Goal: Transaction & Acquisition: Book appointment/travel/reservation

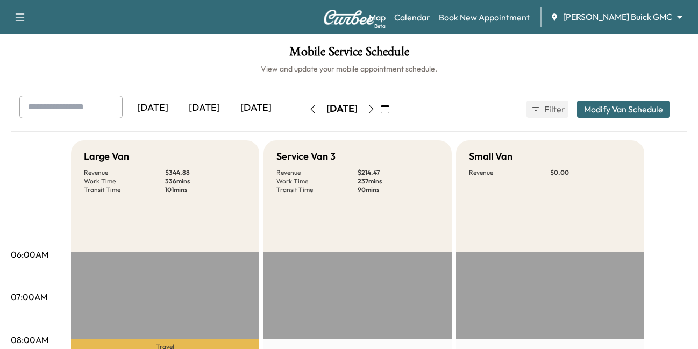
click at [389, 113] on icon "button" at bounding box center [385, 109] width 9 height 9
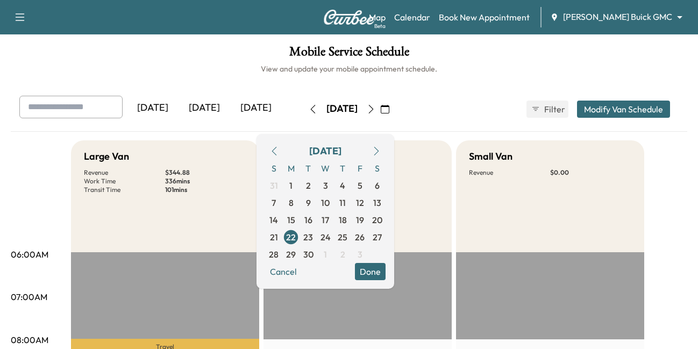
click at [389, 113] on icon "button" at bounding box center [385, 109] width 9 height 9
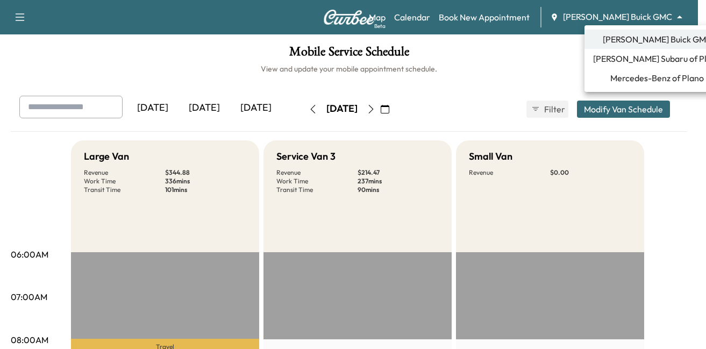
click at [617, 12] on body "Support Log Out Map Beta Calendar Book New Appointment [PERSON_NAME] Buick GMC …" at bounding box center [353, 174] width 706 height 349
click at [630, 77] on span "Mercedes-Benz of Plano" at bounding box center [657, 78] width 94 height 13
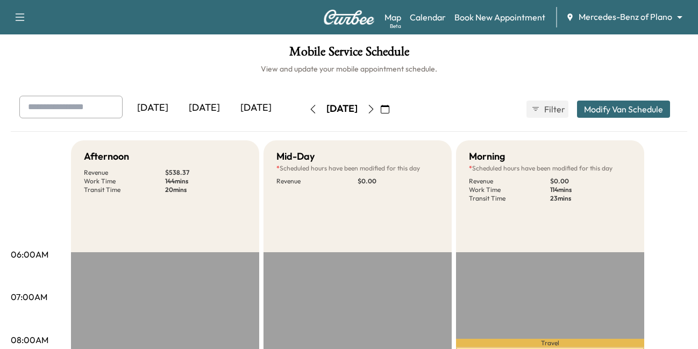
click at [82, 106] on input "text" at bounding box center [70, 107] width 103 height 23
type input "**********"
click at [506, 17] on link "Book New Appointment" at bounding box center [499, 17] width 91 height 13
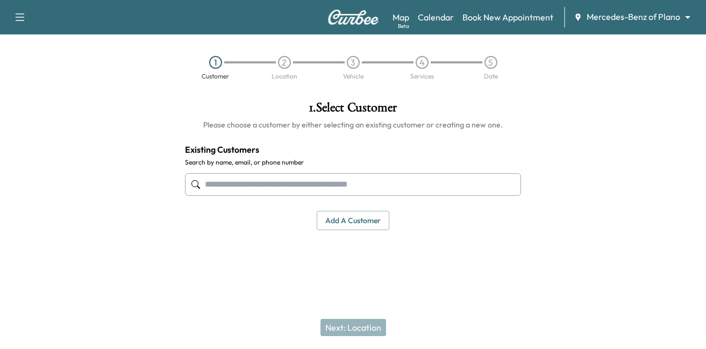
click at [265, 175] on input "text" at bounding box center [353, 184] width 336 height 23
paste input "**********"
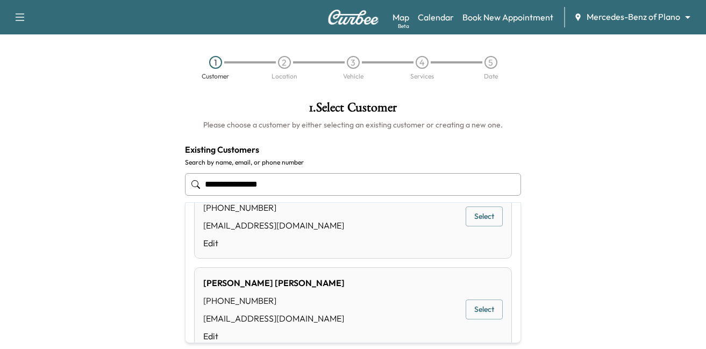
scroll to position [161, 0]
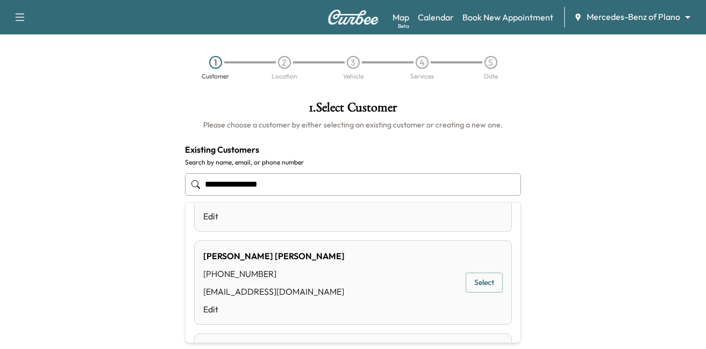
drag, startPoint x: 267, startPoint y: 187, endPoint x: 6, endPoint y: 175, distance: 261.5
click at [6, 175] on div "**********" at bounding box center [353, 179] width 706 height 175
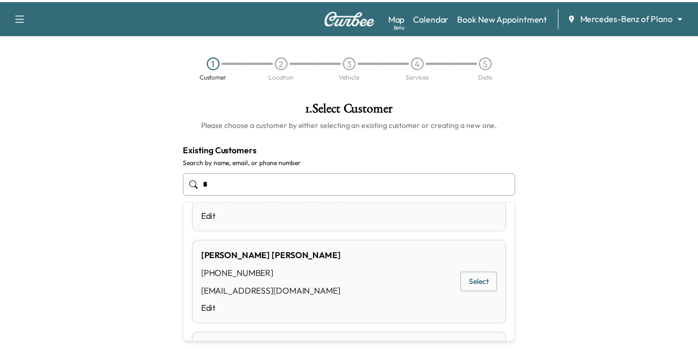
scroll to position [0, 0]
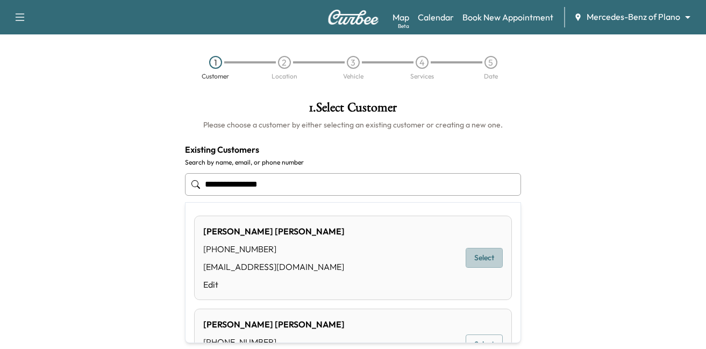
click at [471, 251] on button "Select" at bounding box center [484, 258] width 37 height 20
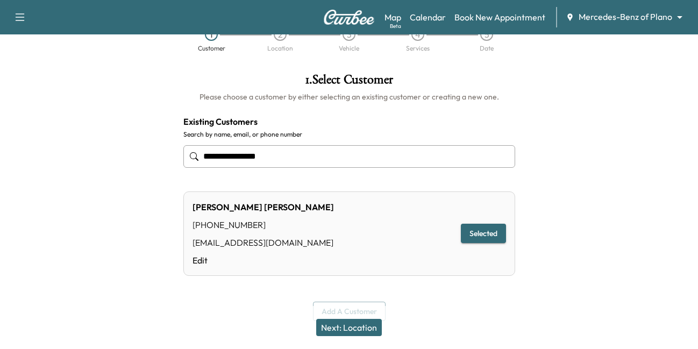
scroll to position [43, 0]
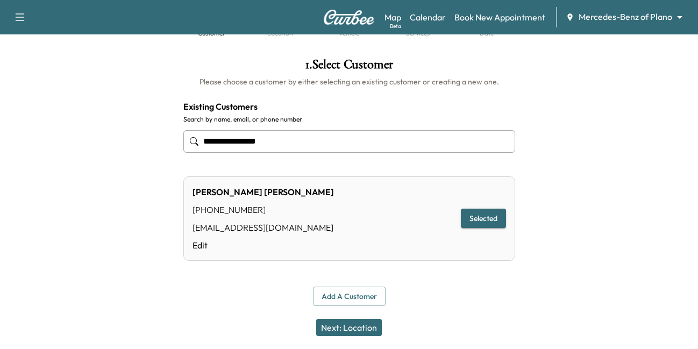
type input "**********"
click at [348, 327] on button "Next: Location" at bounding box center [349, 327] width 66 height 17
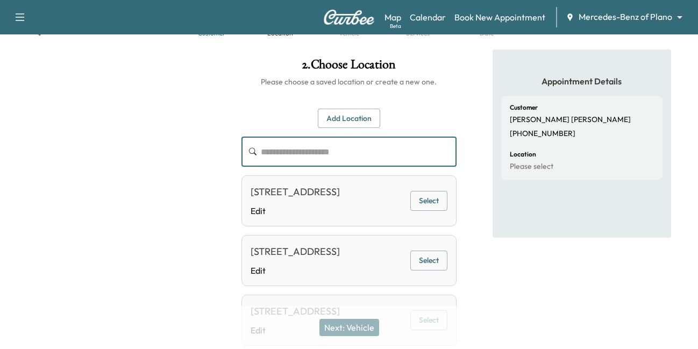
click at [311, 162] on input "text" at bounding box center [359, 152] width 196 height 30
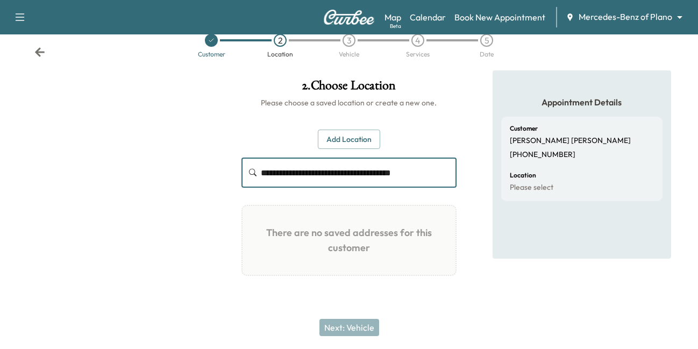
drag, startPoint x: 421, startPoint y: 177, endPoint x: 255, endPoint y: 163, distance: 166.7
click at [255, 163] on div "**********" at bounding box center [349, 173] width 216 height 30
type input "**********"
click at [354, 247] on h1 "There are no saved addresses for this customer" at bounding box center [349, 241] width 196 height 52
click at [345, 140] on button "Add Location" at bounding box center [349, 140] width 62 height 20
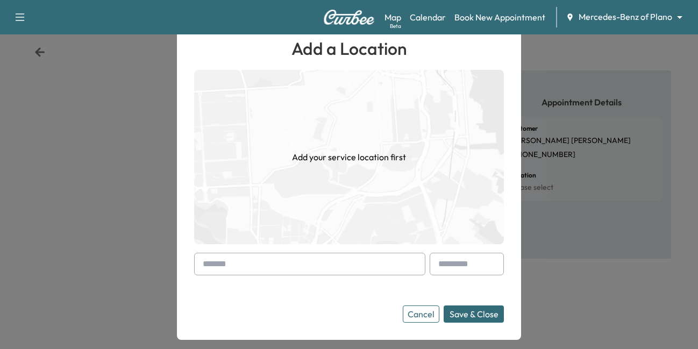
click at [271, 267] on input "text" at bounding box center [309, 264] width 231 height 23
paste input "**********"
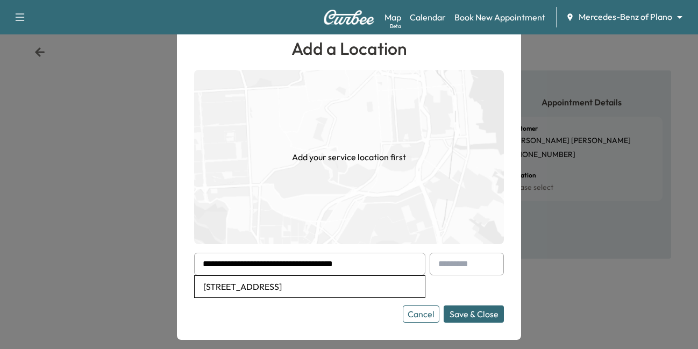
click at [262, 291] on li "14155 Dallas Parkway, Dallas, TX, USA" at bounding box center [310, 287] width 230 height 22
type input "**********"
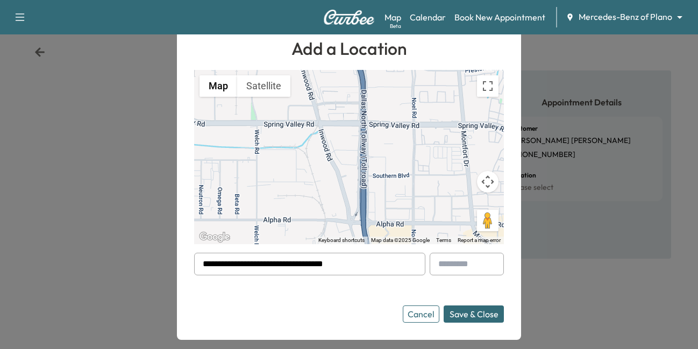
click at [458, 312] on button "Save & Close" at bounding box center [474, 313] width 60 height 17
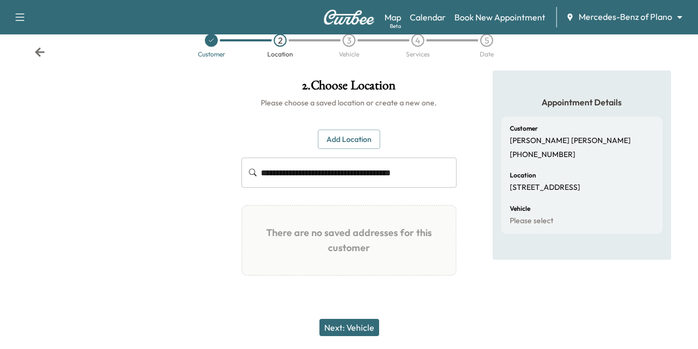
click at [363, 318] on div "Next: Vehicle" at bounding box center [349, 327] width 698 height 43
click at [350, 326] on button "Next: Vehicle" at bounding box center [349, 327] width 60 height 17
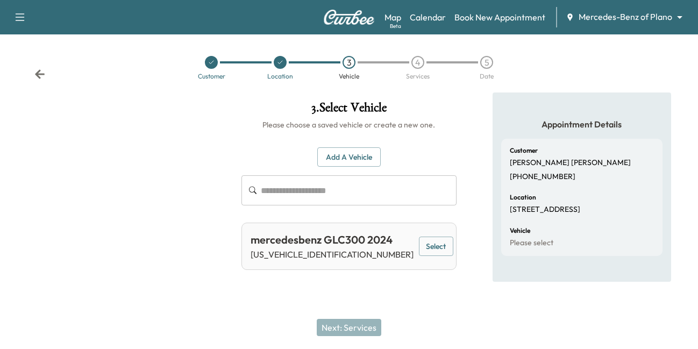
scroll to position [0, 0]
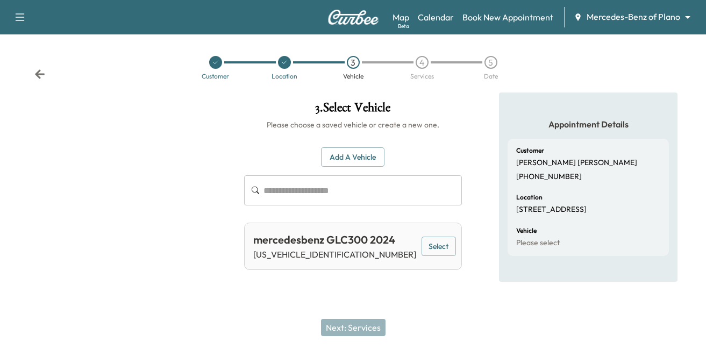
click at [432, 248] on button "Select" at bounding box center [438, 247] width 34 height 20
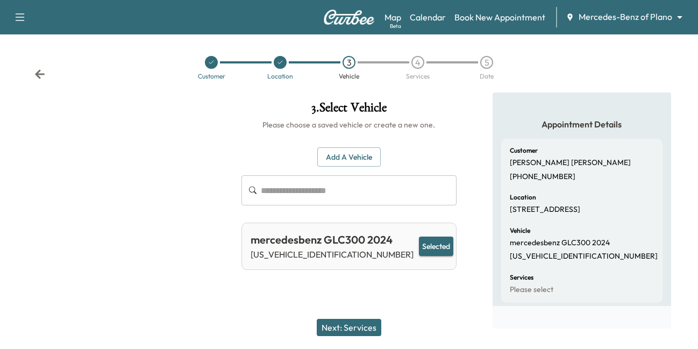
scroll to position [14, 0]
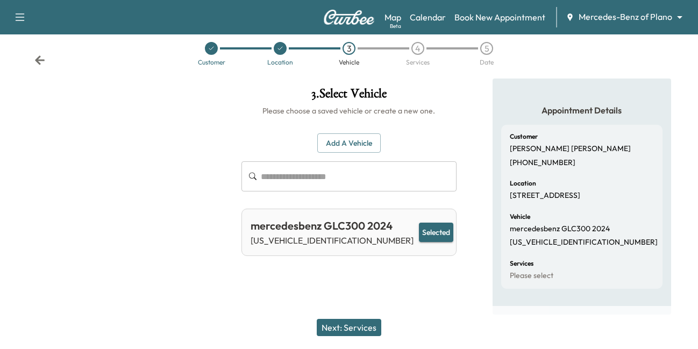
click at [359, 325] on button "Next: Services" at bounding box center [349, 327] width 65 height 17
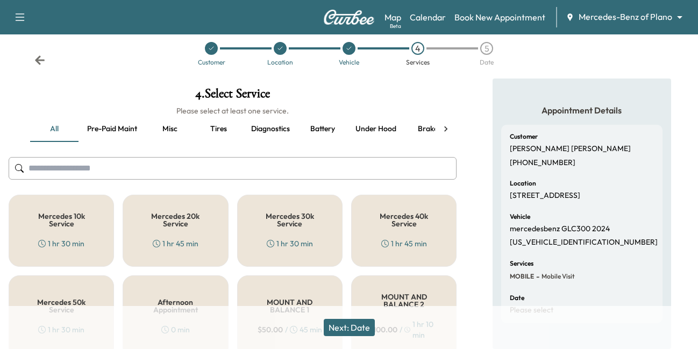
click at [171, 225] on h5 "Mercedes 20k Service" at bounding box center [175, 219] width 70 height 15
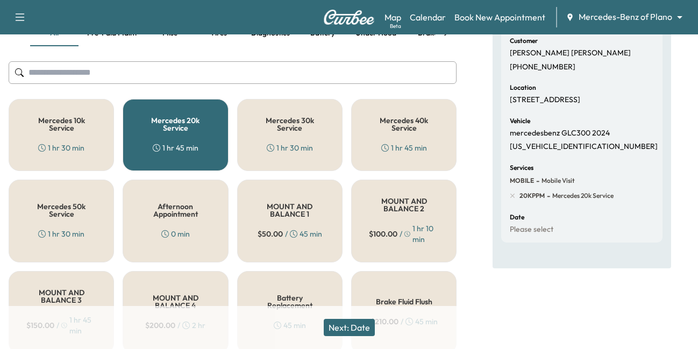
scroll to position [68, 0]
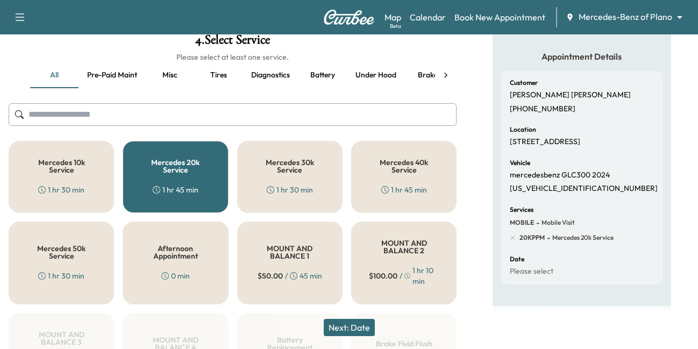
click at [359, 328] on button "Next: Date" at bounding box center [349, 327] width 51 height 17
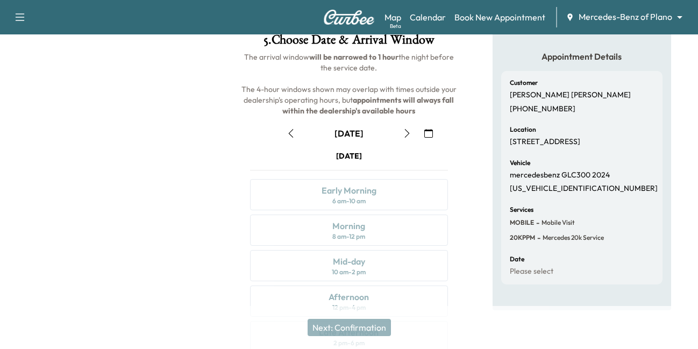
click at [408, 132] on icon "button" at bounding box center [407, 133] width 5 height 9
click at [407, 132] on icon "button" at bounding box center [407, 133] width 9 height 9
click at [406, 134] on icon "button" at bounding box center [407, 133] width 9 height 9
click at [411, 136] on icon "button" at bounding box center [407, 133] width 9 height 9
click at [405, 138] on button "button" at bounding box center [407, 133] width 18 height 17
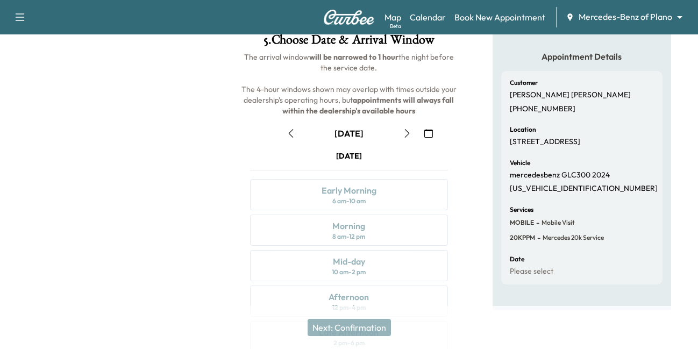
click at [405, 138] on button "button" at bounding box center [407, 133] width 18 height 17
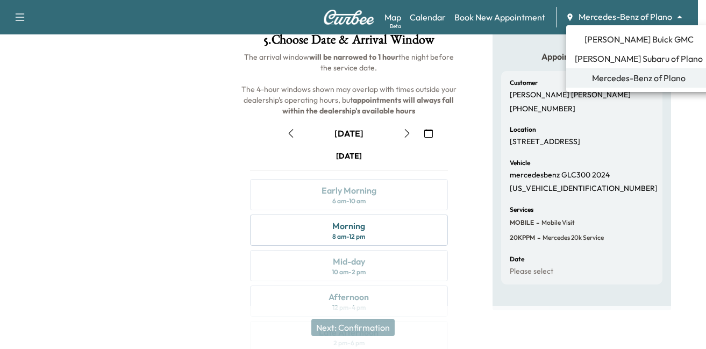
click at [609, 15] on body "Support Log Out Map Beta Calendar Book New Appointment Mercedes-Benz of Plano *…" at bounding box center [353, 106] width 706 height 349
click at [158, 181] on div at bounding box center [353, 174] width 706 height 349
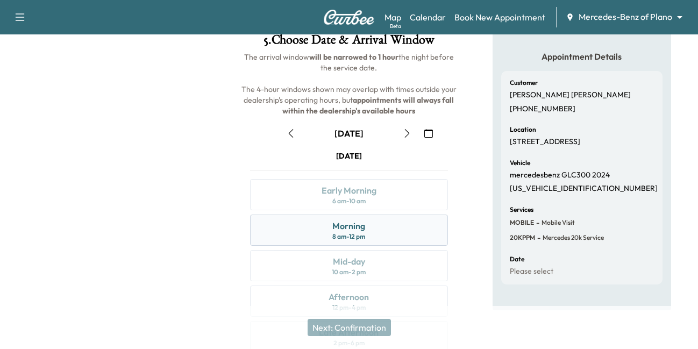
click at [349, 233] on div "8 am - 12 pm" at bounding box center [348, 236] width 33 height 9
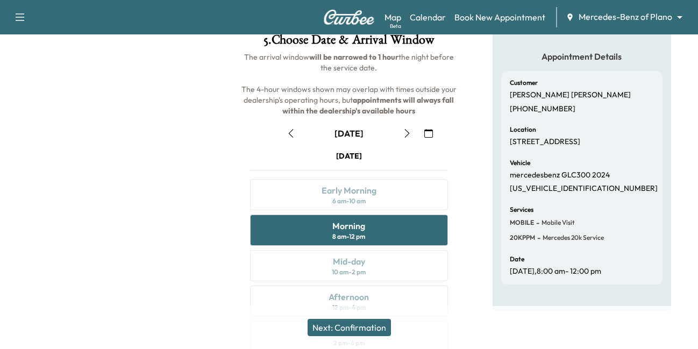
click at [339, 321] on button "Next: Confirmation" at bounding box center [349, 327] width 83 height 17
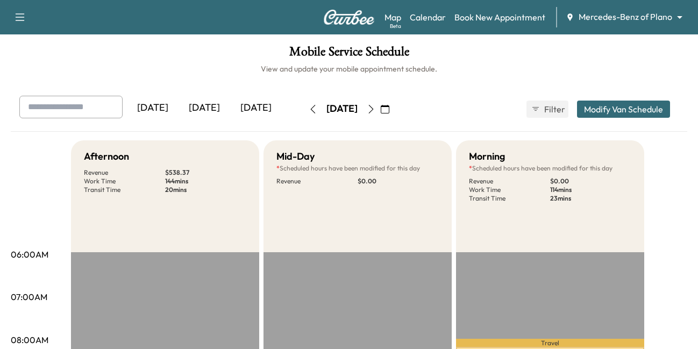
click at [375, 113] on icon "button" at bounding box center [371, 109] width 9 height 9
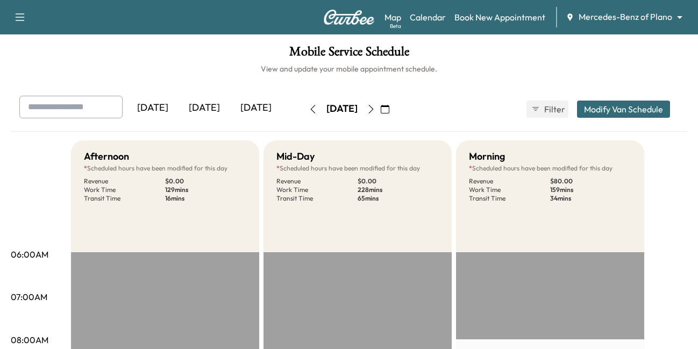
click at [375, 113] on icon "button" at bounding box center [371, 109] width 9 height 9
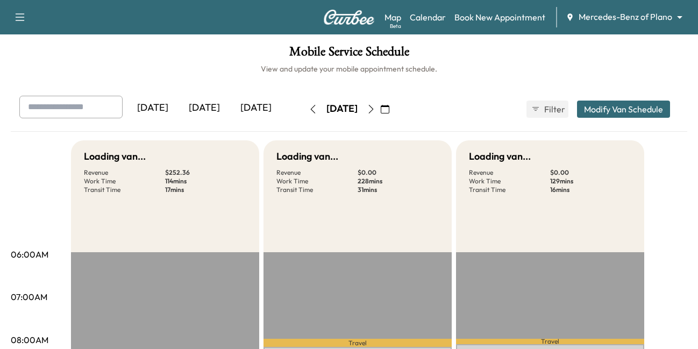
click at [375, 113] on icon "button" at bounding box center [371, 109] width 9 height 9
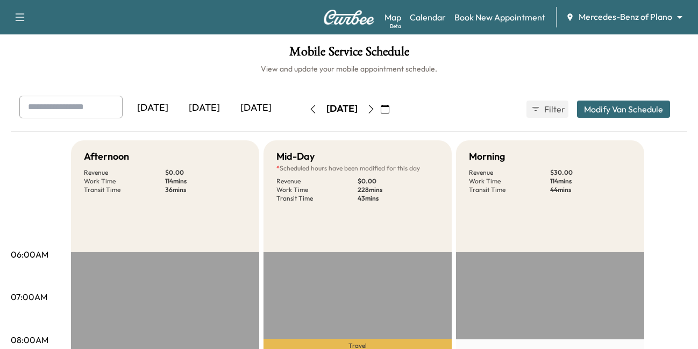
click at [375, 113] on icon "button" at bounding box center [371, 109] width 9 height 9
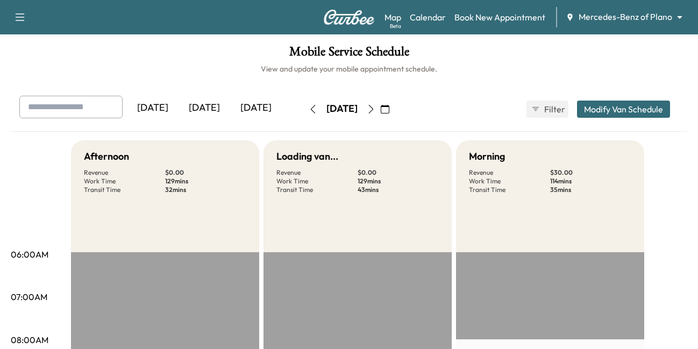
click at [394, 118] on button "button" at bounding box center [385, 109] width 18 height 17
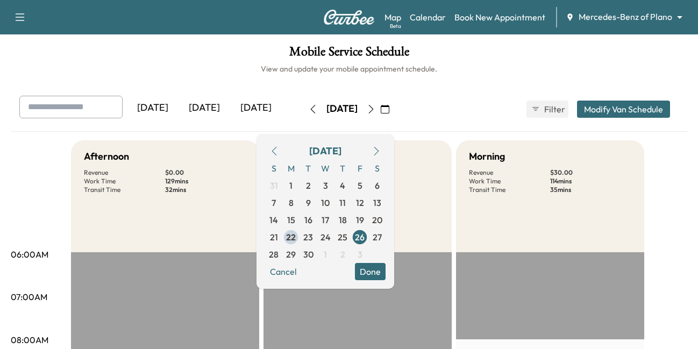
click at [394, 118] on button "button" at bounding box center [385, 109] width 18 height 17
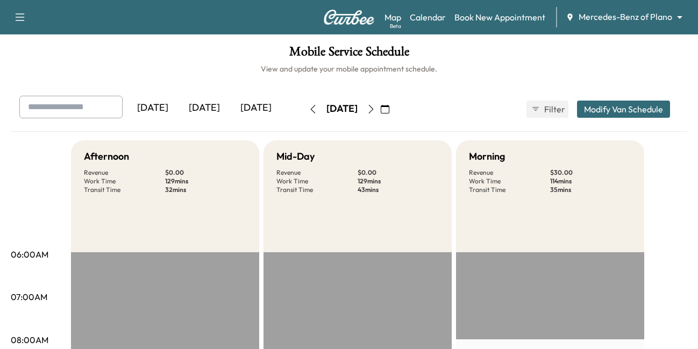
click at [375, 113] on icon "button" at bounding box center [371, 109] width 9 height 9
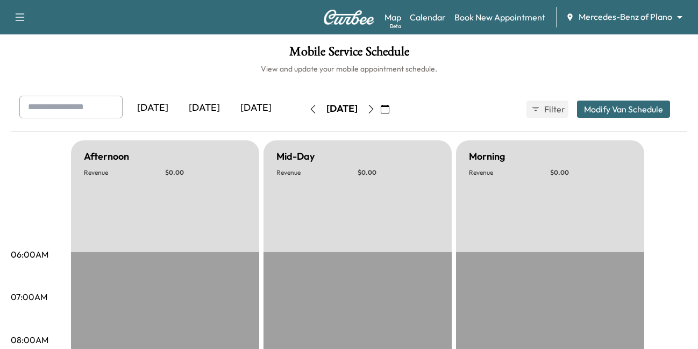
click at [380, 117] on button "button" at bounding box center [371, 109] width 18 height 17
click at [309, 113] on icon "button" at bounding box center [313, 109] width 9 height 9
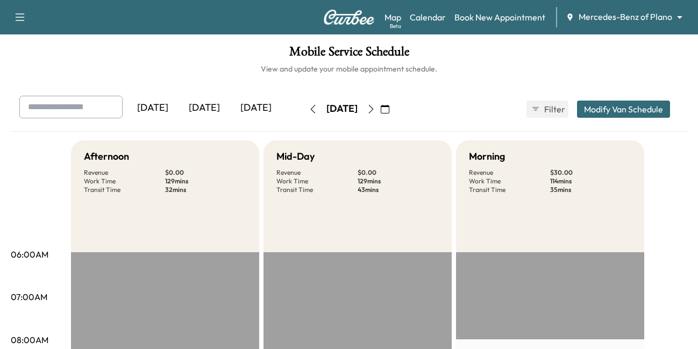
click at [309, 113] on icon "button" at bounding box center [313, 109] width 9 height 9
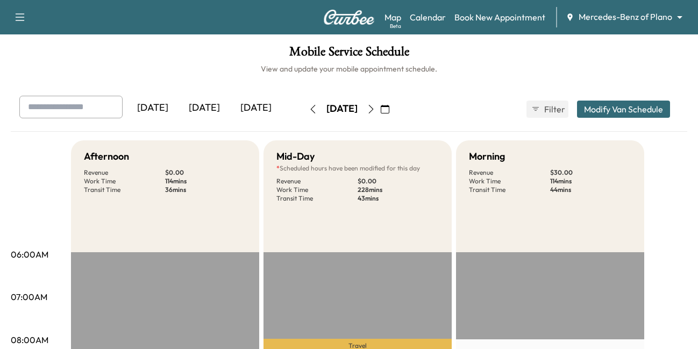
click at [380, 118] on button "button" at bounding box center [371, 109] width 18 height 17
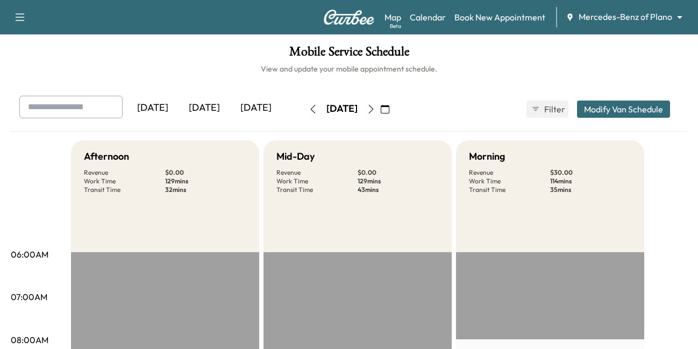
click at [394, 118] on button "button" at bounding box center [385, 109] width 18 height 17
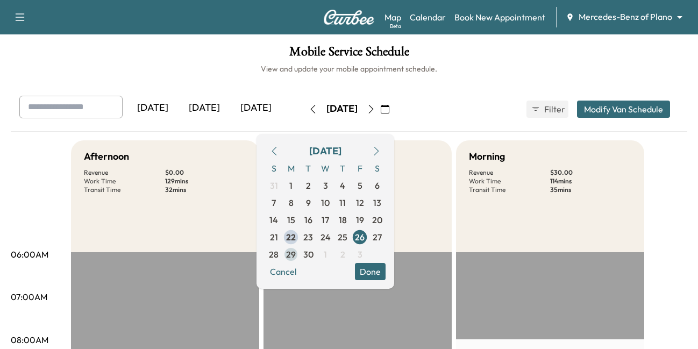
click at [296, 261] on span "29" at bounding box center [291, 254] width 10 height 13
click at [385, 280] on button "Done" at bounding box center [370, 271] width 31 height 17
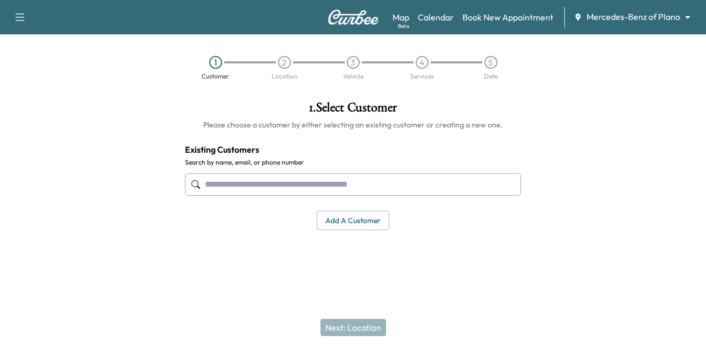
click at [280, 175] on input "text" at bounding box center [353, 184] width 336 height 23
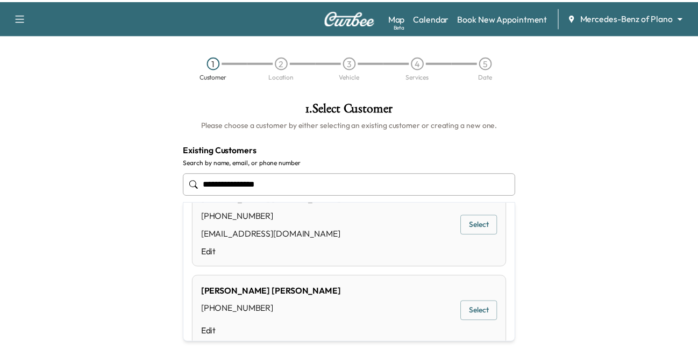
scroll to position [51, 0]
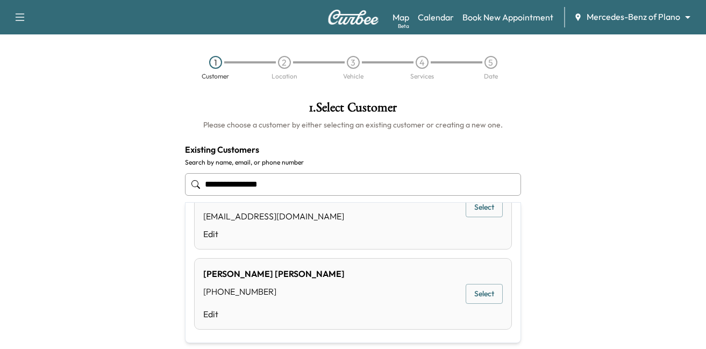
click at [475, 209] on button "Select" at bounding box center [484, 207] width 37 height 20
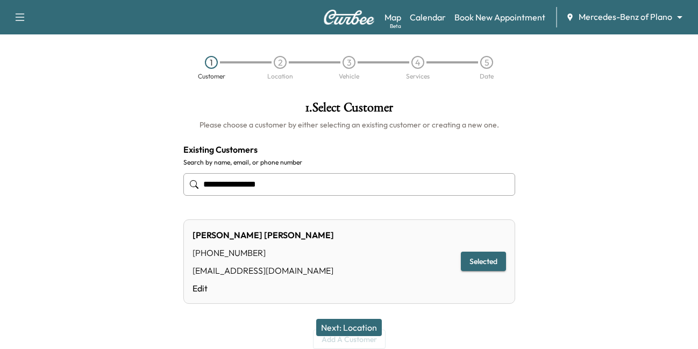
type input "**********"
click at [349, 326] on button "Next: Location" at bounding box center [349, 327] width 66 height 17
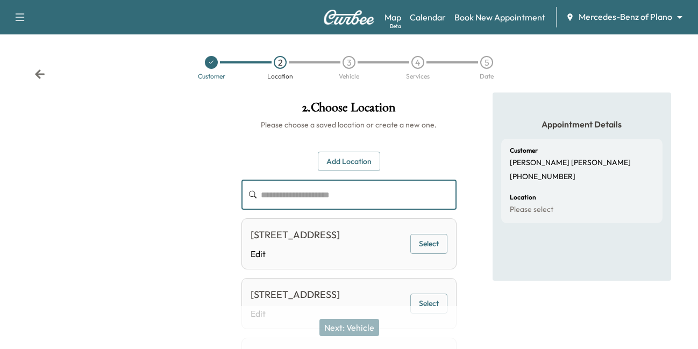
click at [288, 192] on input "text" at bounding box center [359, 195] width 196 height 30
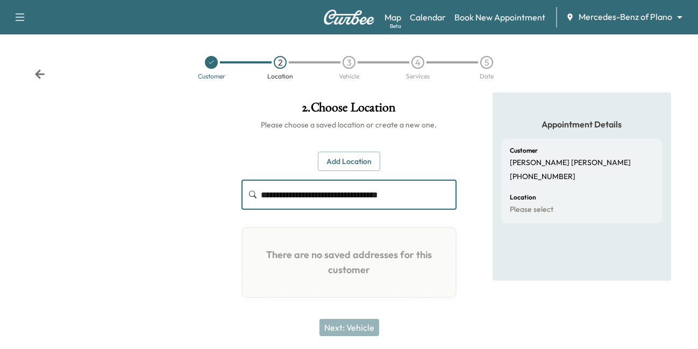
type input "**********"
click at [337, 164] on button "Add Location" at bounding box center [349, 162] width 62 height 20
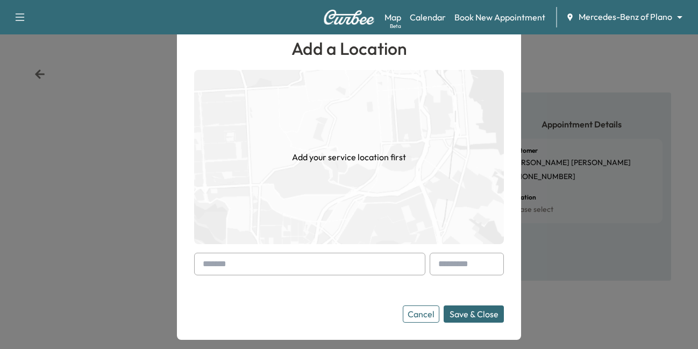
click at [294, 265] on input "text" at bounding box center [309, 264] width 231 height 23
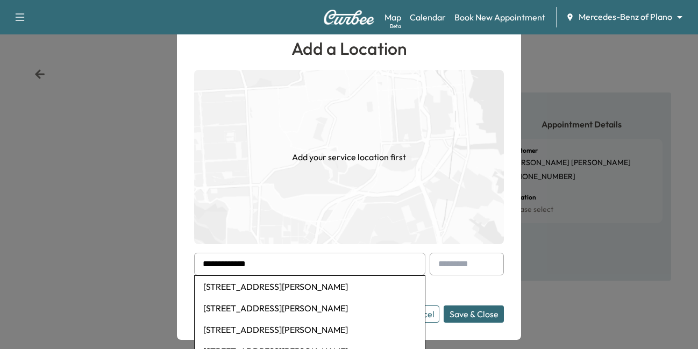
click at [249, 287] on li "[STREET_ADDRESS][PERSON_NAME]" at bounding box center [310, 287] width 230 height 22
type input "**********"
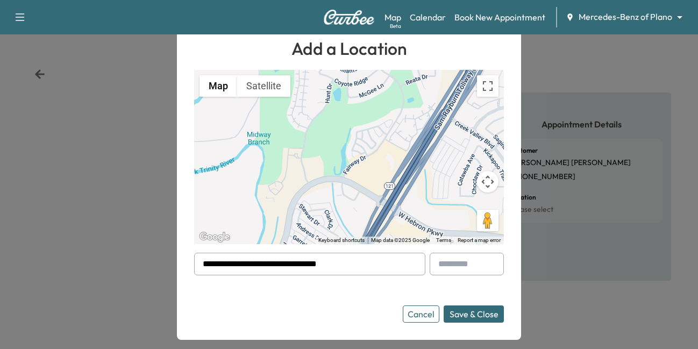
click at [472, 309] on button "Save & Close" at bounding box center [474, 313] width 60 height 17
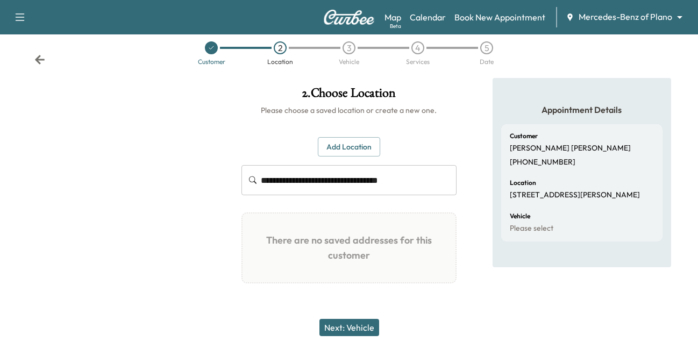
scroll to position [22, 0]
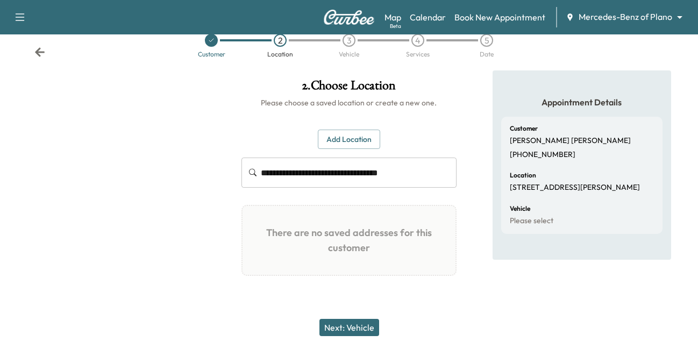
click at [357, 324] on button "Next: Vehicle" at bounding box center [349, 327] width 60 height 17
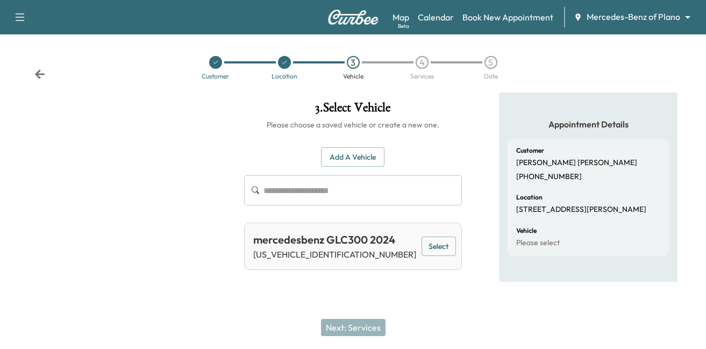
click at [432, 247] on button "Select" at bounding box center [438, 247] width 34 height 20
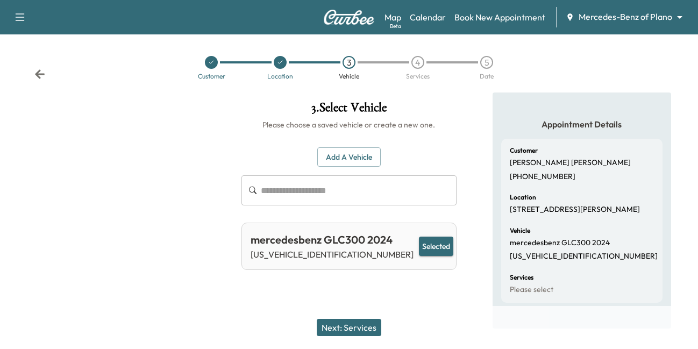
click at [354, 323] on button "Next: Services" at bounding box center [349, 327] width 65 height 17
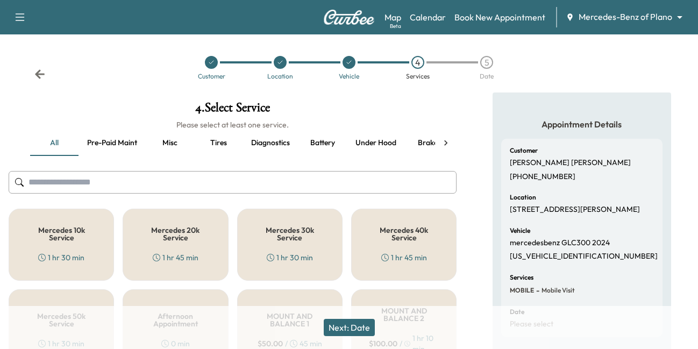
click at [169, 245] on div "Mercedes 20k Service 1 hr 45 min" at bounding box center [175, 245] width 105 height 72
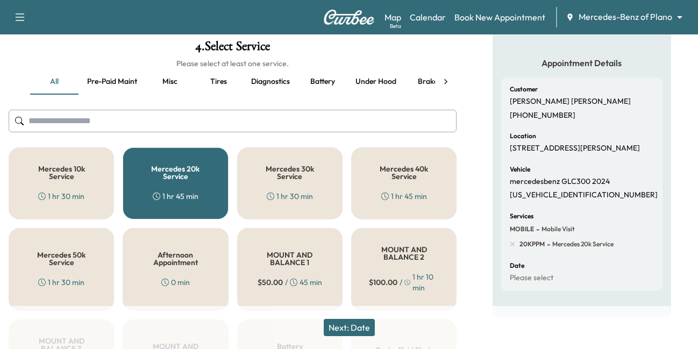
scroll to position [37, 0]
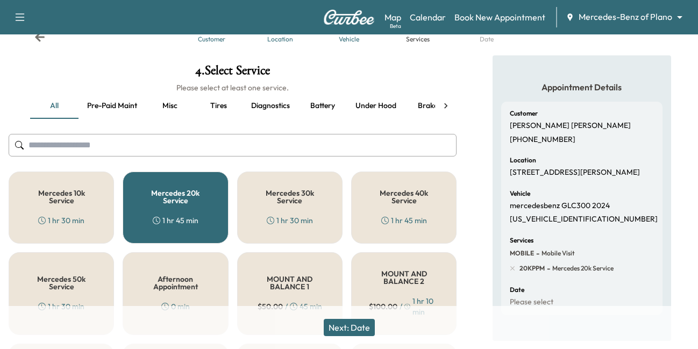
click at [83, 144] on input "text" at bounding box center [233, 145] width 448 height 23
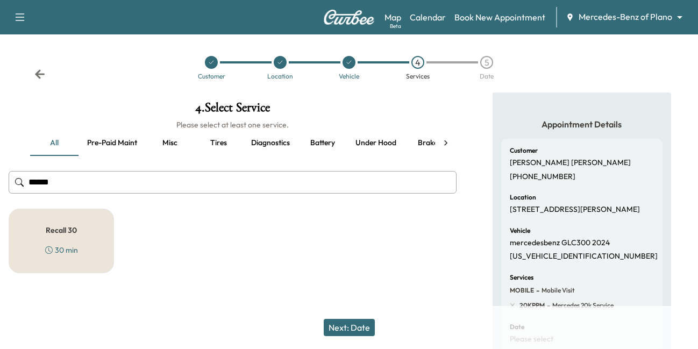
type input "******"
click at [53, 235] on div "Recall 30 30 min" at bounding box center [61, 241] width 105 height 65
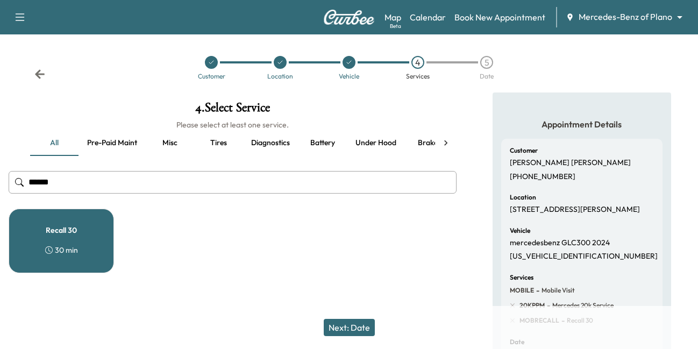
click at [346, 328] on button "Next: Date" at bounding box center [349, 327] width 51 height 17
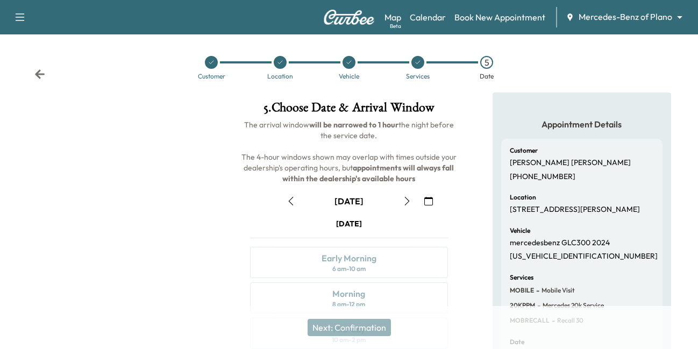
click at [406, 201] on icon "button" at bounding box center [407, 201] width 9 height 9
click at [407, 202] on icon "button" at bounding box center [407, 201] width 9 height 9
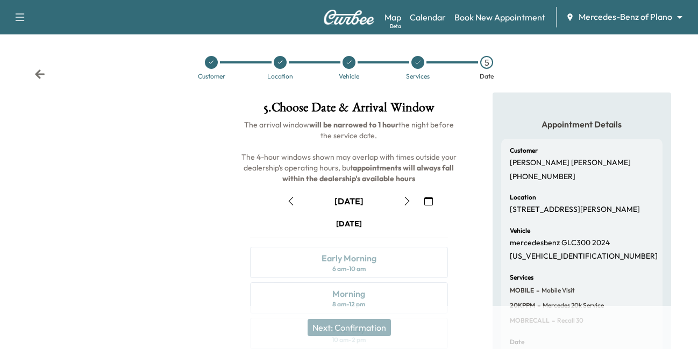
click at [407, 202] on icon "button" at bounding box center [407, 201] width 9 height 9
click at [408, 198] on icon "button" at bounding box center [407, 201] width 9 height 9
click at [411, 199] on button "button" at bounding box center [407, 200] width 18 height 17
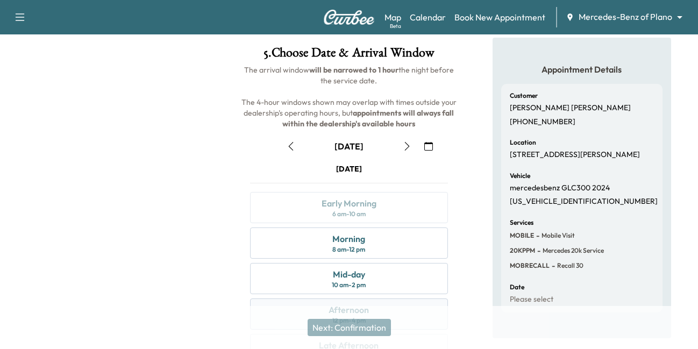
scroll to position [54, 0]
click at [406, 150] on icon "button" at bounding box center [407, 147] width 5 height 9
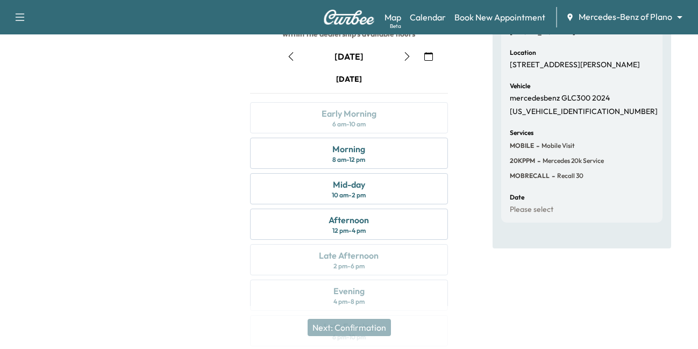
scroll to position [161, 0]
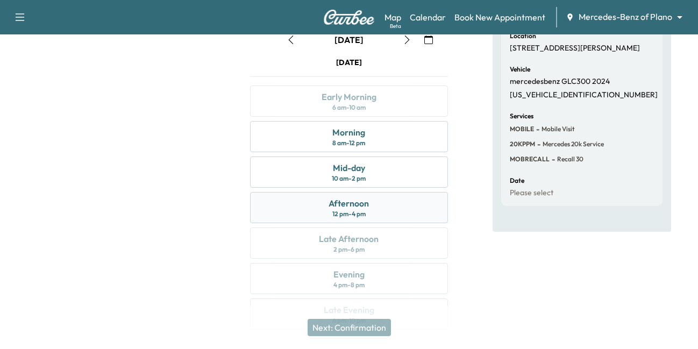
click at [353, 205] on div "Afternoon" at bounding box center [348, 203] width 40 height 13
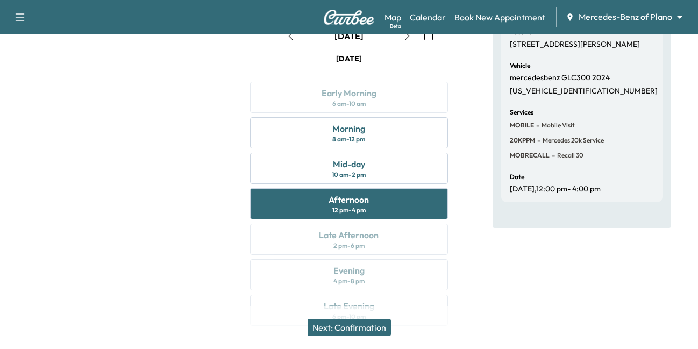
scroll to position [189, 0]
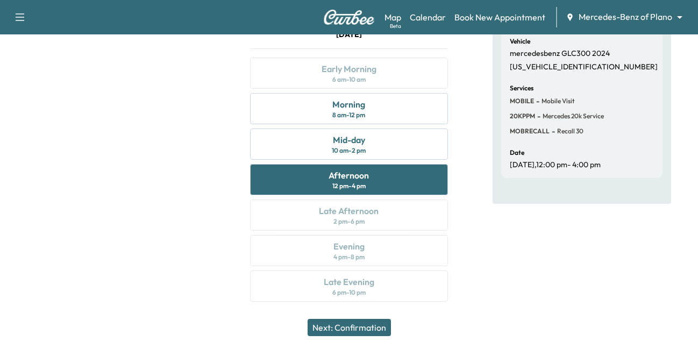
click at [348, 326] on button "Next: Confirmation" at bounding box center [349, 327] width 83 height 17
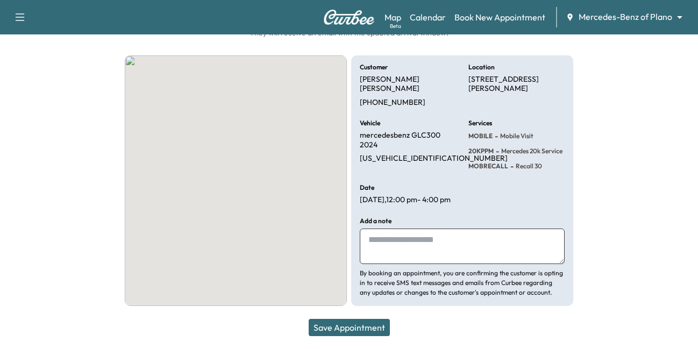
scroll to position [103, 0]
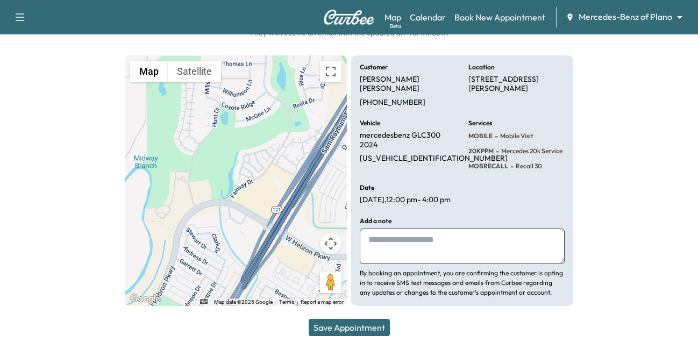
click at [423, 258] on textarea at bounding box center [462, 245] width 205 height 35
drag, startPoint x: 432, startPoint y: 151, endPoint x: 361, endPoint y: 153, distance: 71.0
click at [361, 153] on div "Vehicle mercedesbenz GLC300 2024 [US_VEHICLE_IDENTIFICATION_NUMBER]" at bounding box center [408, 146] width 96 height 52
copy p "[US_VEHICLE_IDENTIFICATION_NUMBER]"
click at [443, 234] on textarea at bounding box center [462, 245] width 205 height 35
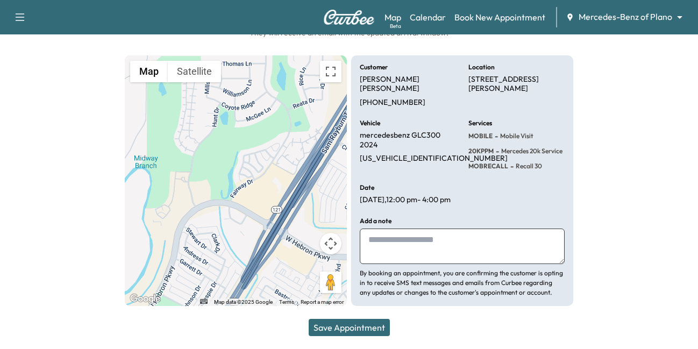
click at [427, 246] on textarea at bounding box center [462, 245] width 205 height 35
paste textarea "**********"
click at [366, 234] on textarea "**********" at bounding box center [462, 245] width 205 height 35
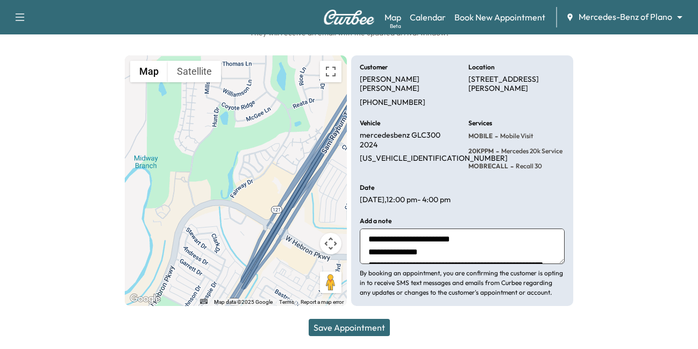
scroll to position [0, 0]
drag, startPoint x: 437, startPoint y: 235, endPoint x: 404, endPoint y: 237, distance: 33.4
click at [404, 237] on textarea "**********" at bounding box center [462, 245] width 205 height 35
click at [418, 237] on textarea "**********" at bounding box center [462, 245] width 205 height 35
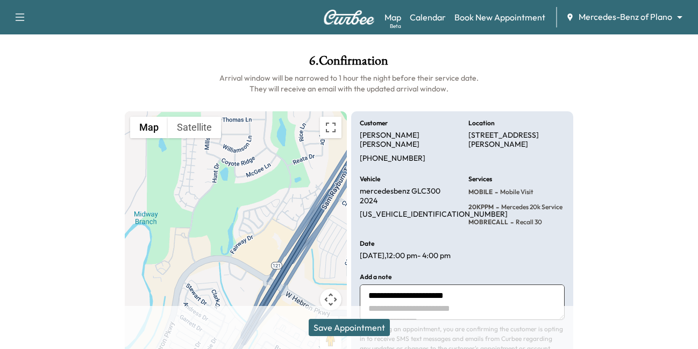
scroll to position [103, 0]
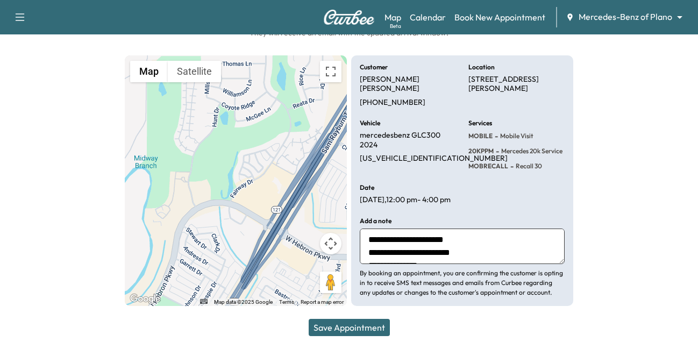
type textarea "**********"
click at [347, 329] on button "Save Appointment" at bounding box center [349, 327] width 81 height 17
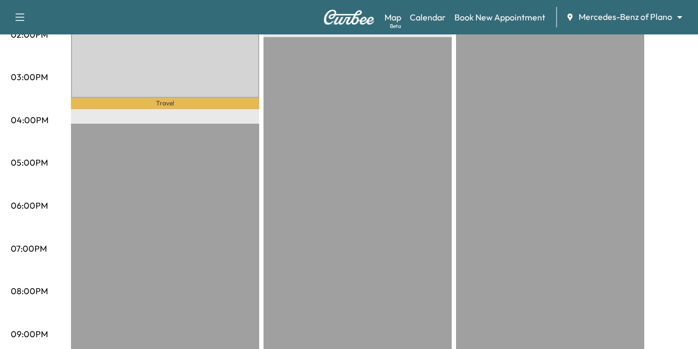
scroll to position [418, 0]
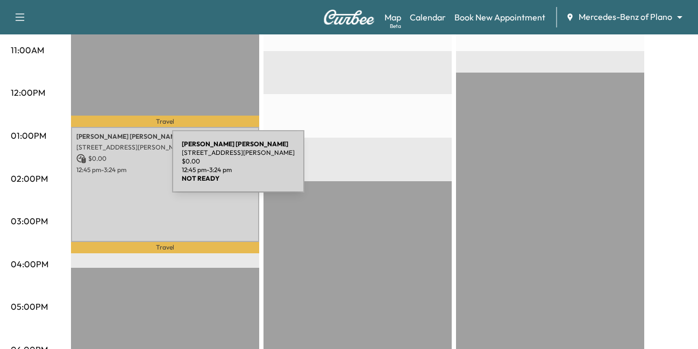
click at [92, 152] on p "[STREET_ADDRESS][PERSON_NAME]" at bounding box center [164, 147] width 177 height 9
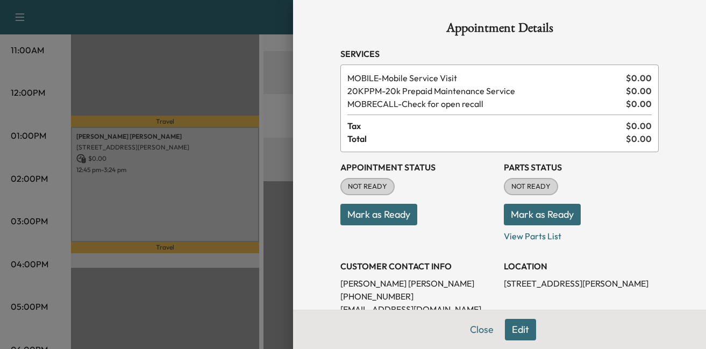
drag, startPoint x: 152, startPoint y: 238, endPoint x: 153, endPoint y: 231, distance: 7.0
click at [152, 238] on div at bounding box center [353, 174] width 706 height 349
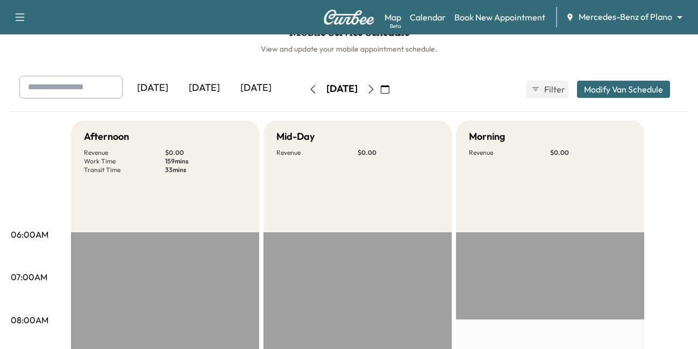
scroll to position [0, 0]
